Goal: Check status

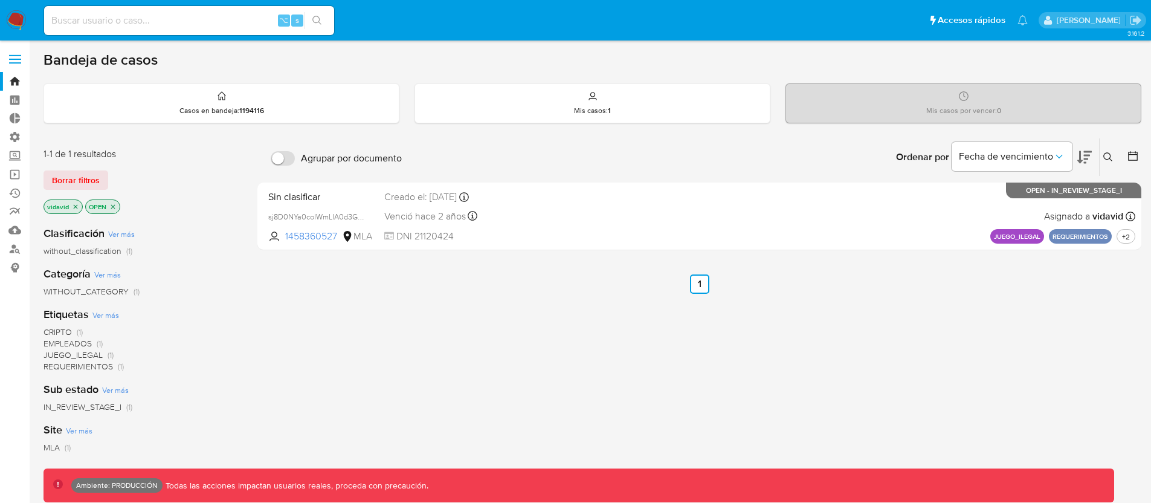
click at [170, 21] on input at bounding box center [189, 21] width 290 height 16
paste input "21837276"
type input "21837276"
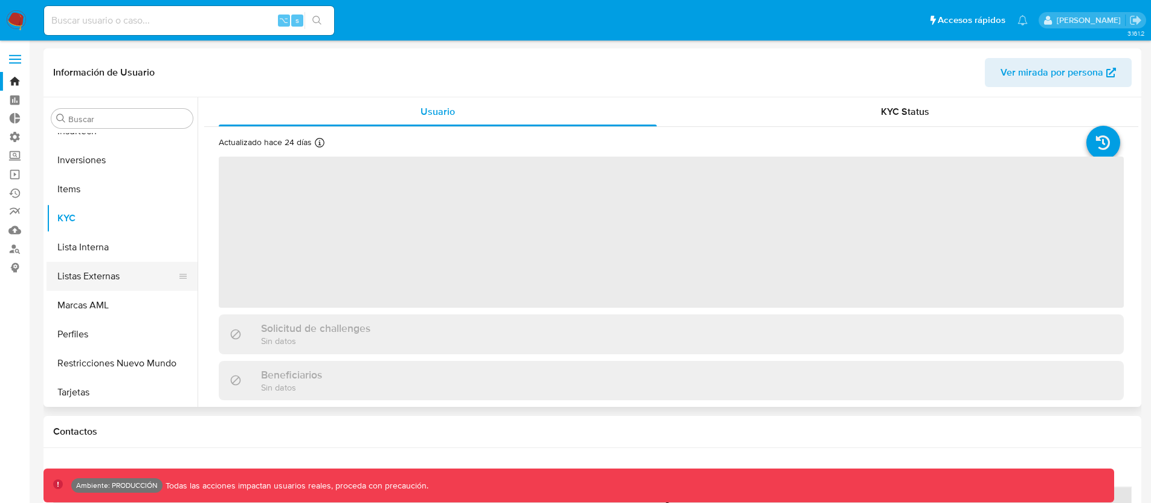
scroll to position [627, 0]
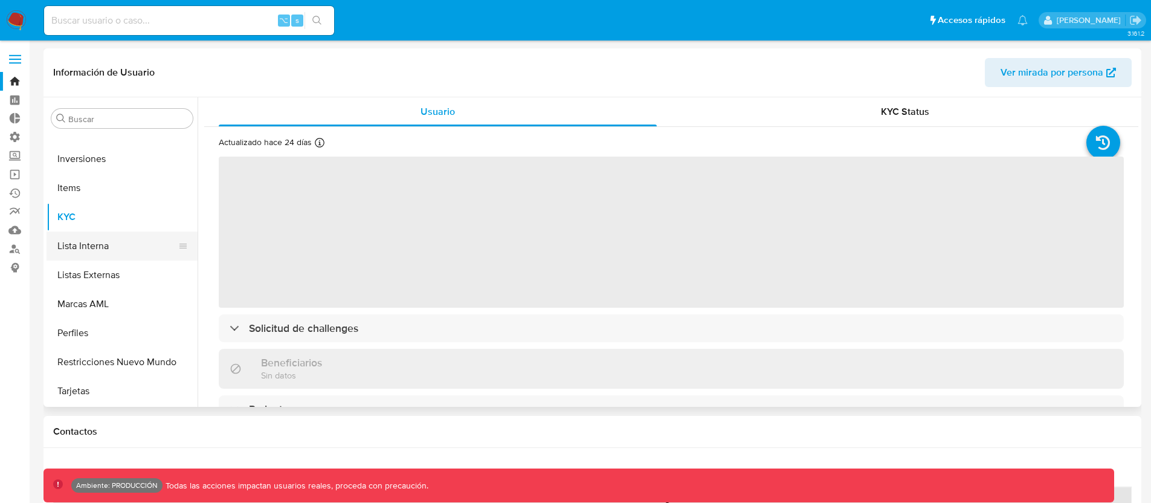
select select "10"
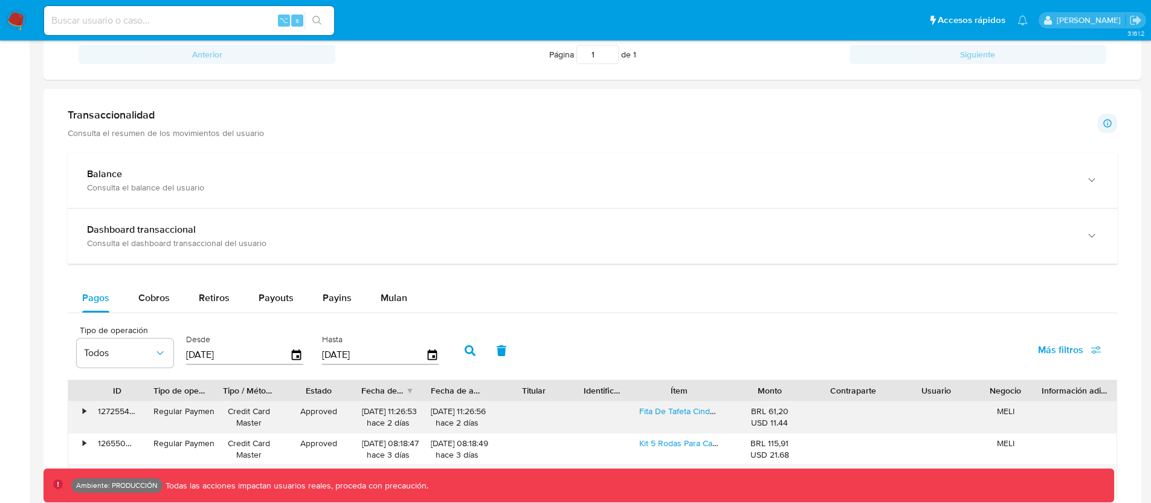
scroll to position [531, 0]
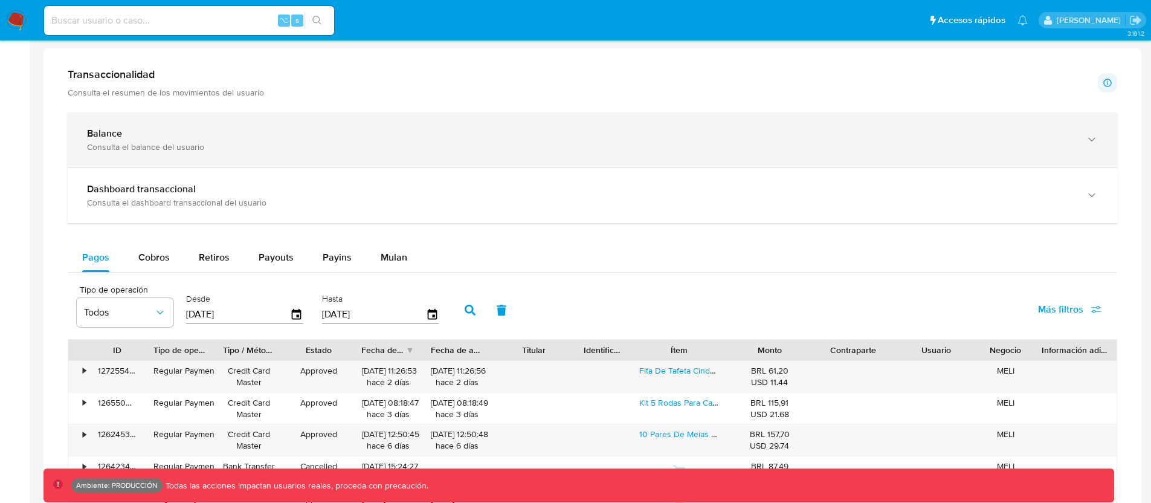
click at [161, 141] on div "Consulta el balance del usuario" at bounding box center [580, 146] width 987 height 11
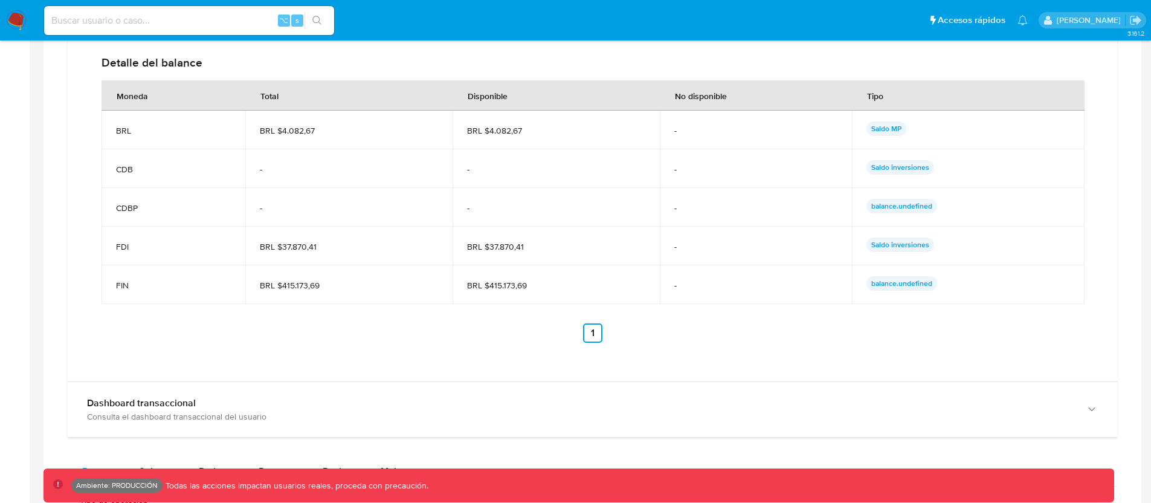
scroll to position [870, 0]
click at [414, 326] on ul "Anterior 1 Siguiente" at bounding box center [593, 334] width 982 height 19
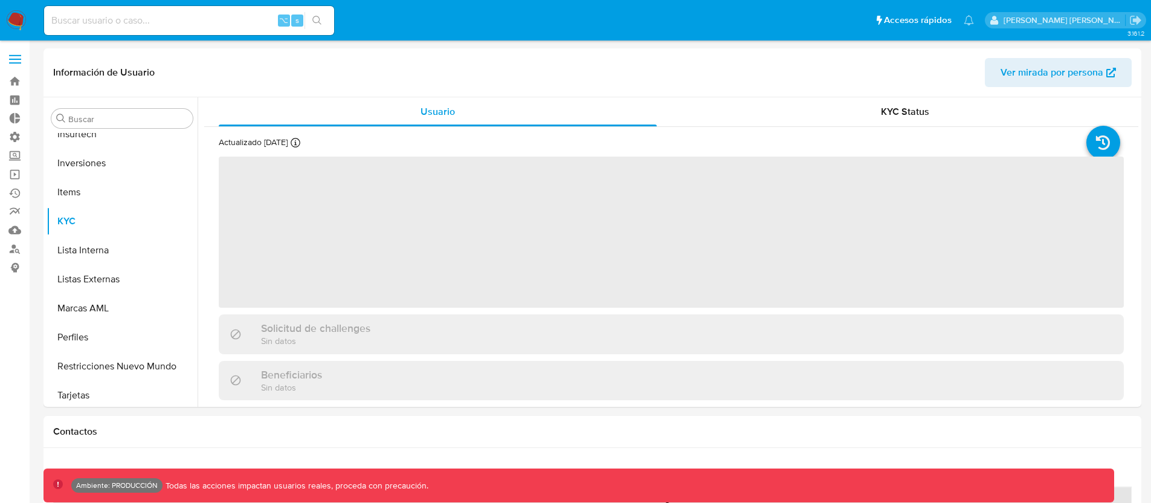
scroll to position [627, 0]
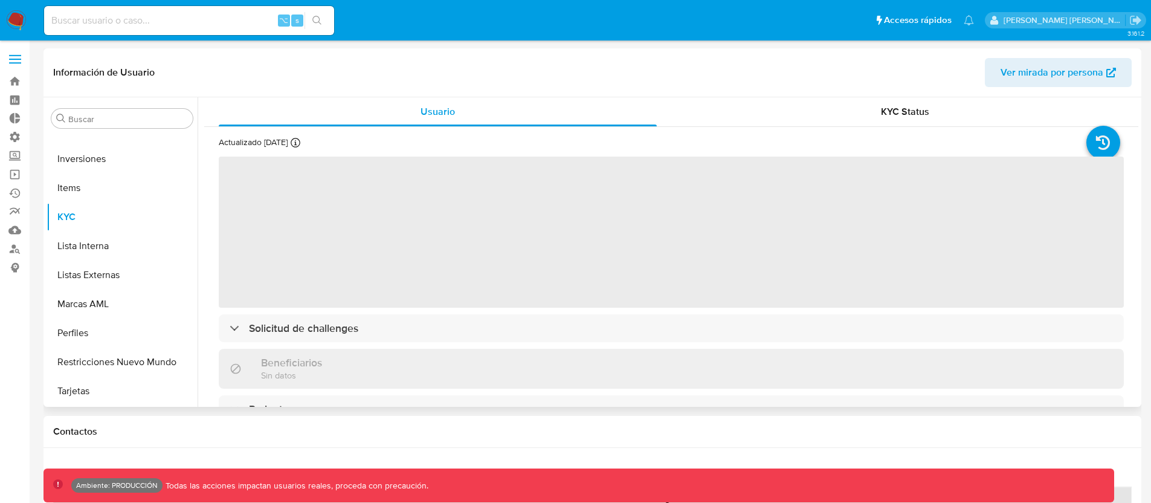
select select "10"
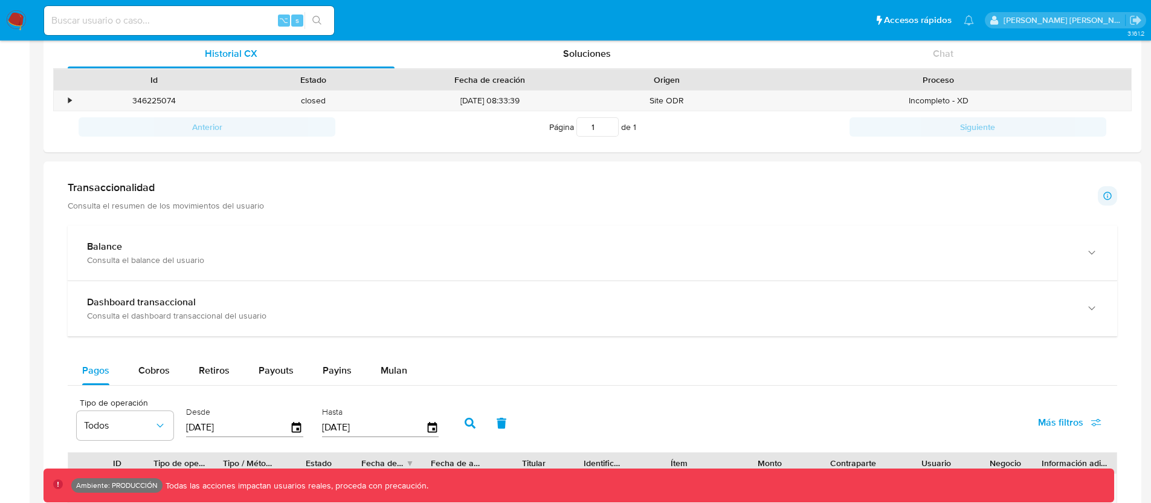
scroll to position [409, 0]
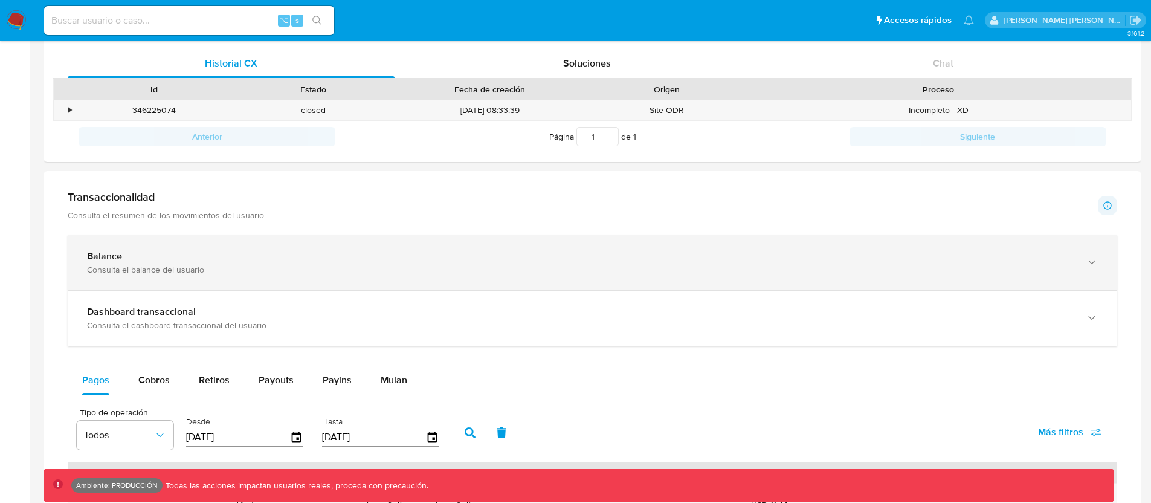
click at [148, 253] on div "Balance" at bounding box center [580, 256] width 987 height 12
